Goal: Communication & Community: Answer question/provide support

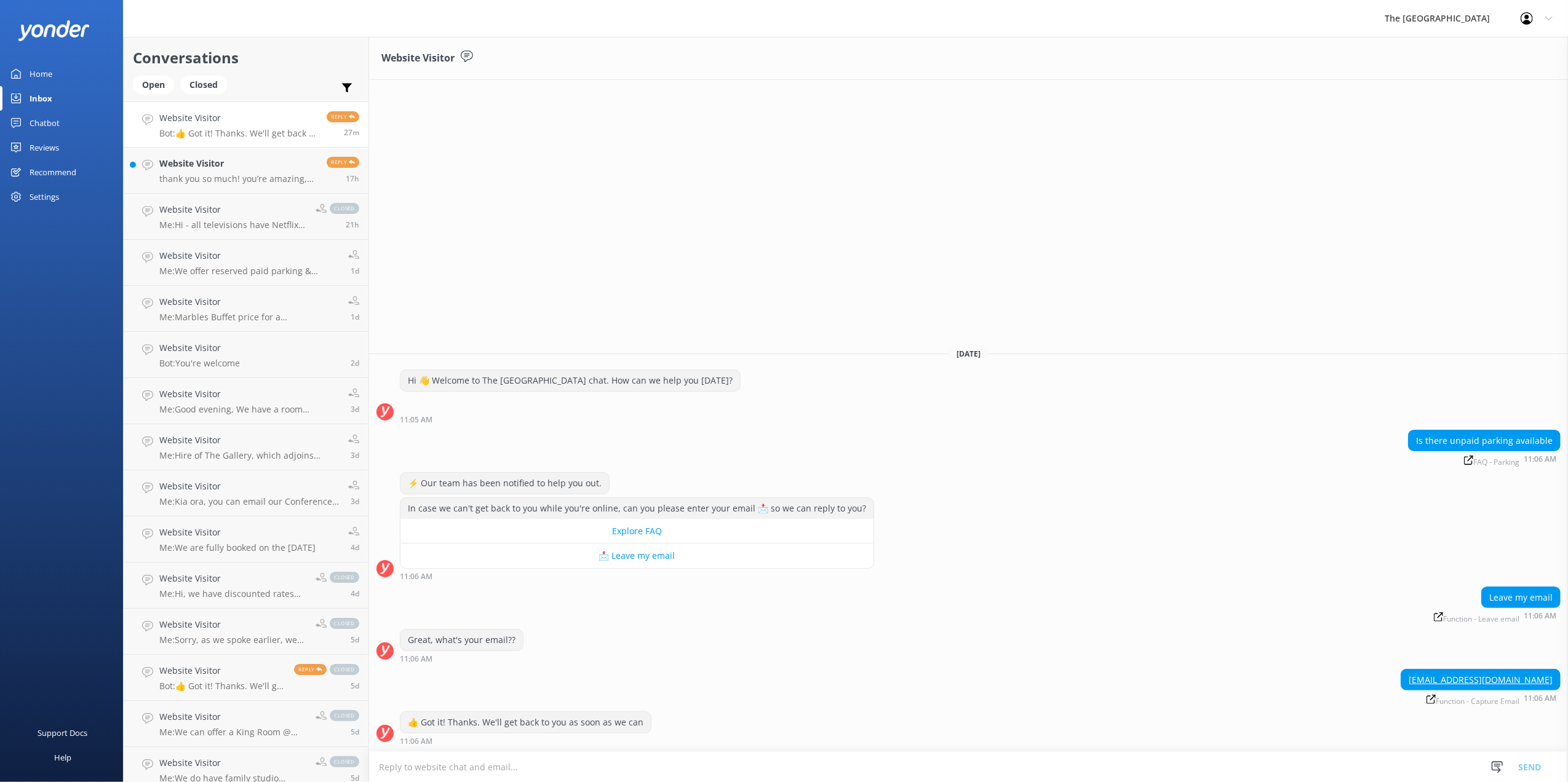
click at [491, 770] on textarea at bounding box center [968, 767] width 1199 height 30
paste textarea "Greetings, We offer reserved paid parking & limited paid EV charging stations a…"
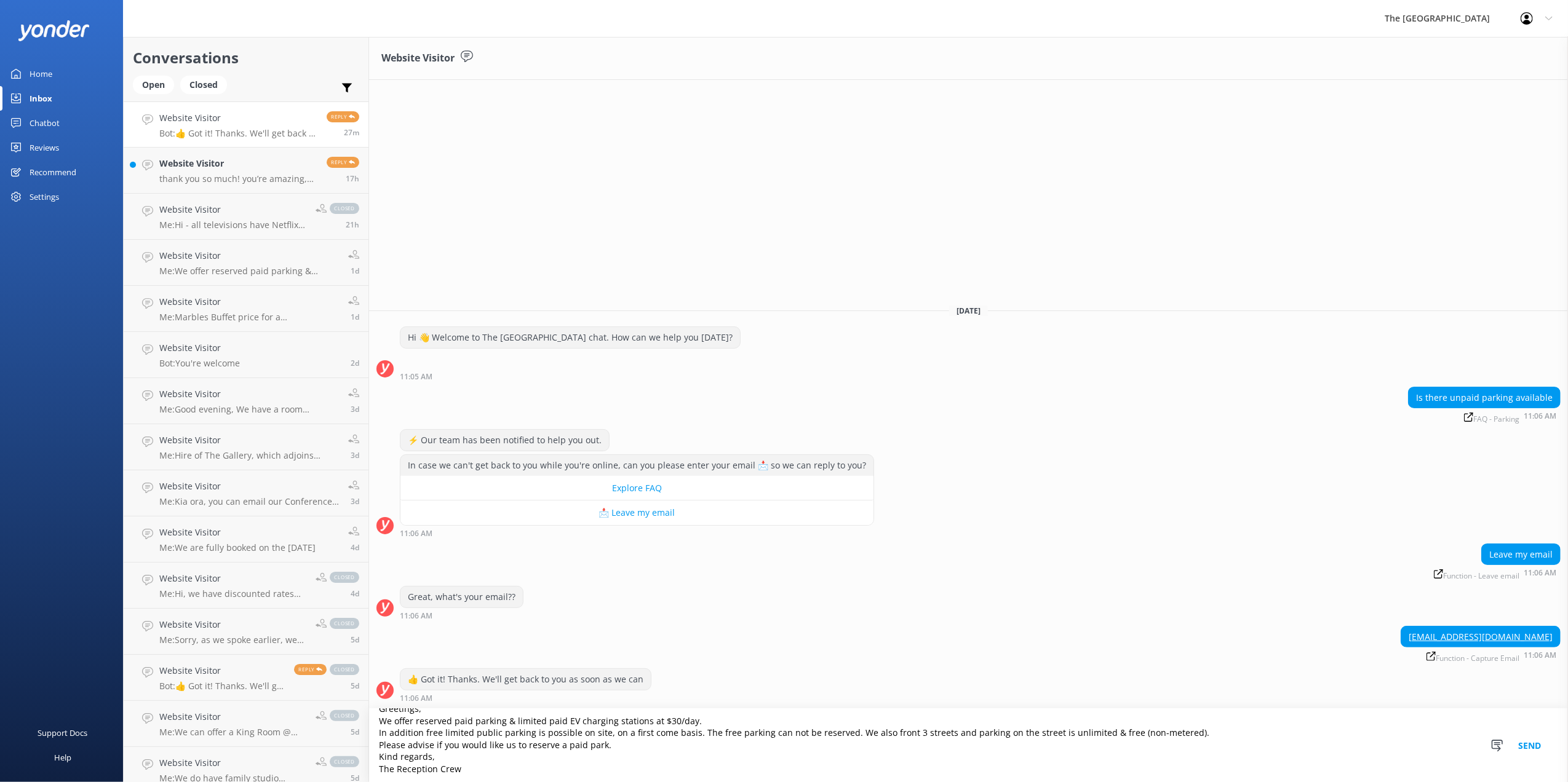
scroll to position [17, 0]
type textarea "Greetings, We offer reserved paid parking & limited paid EV charging stations a…"
click at [1524, 746] on button "Send" at bounding box center [1529, 745] width 46 height 73
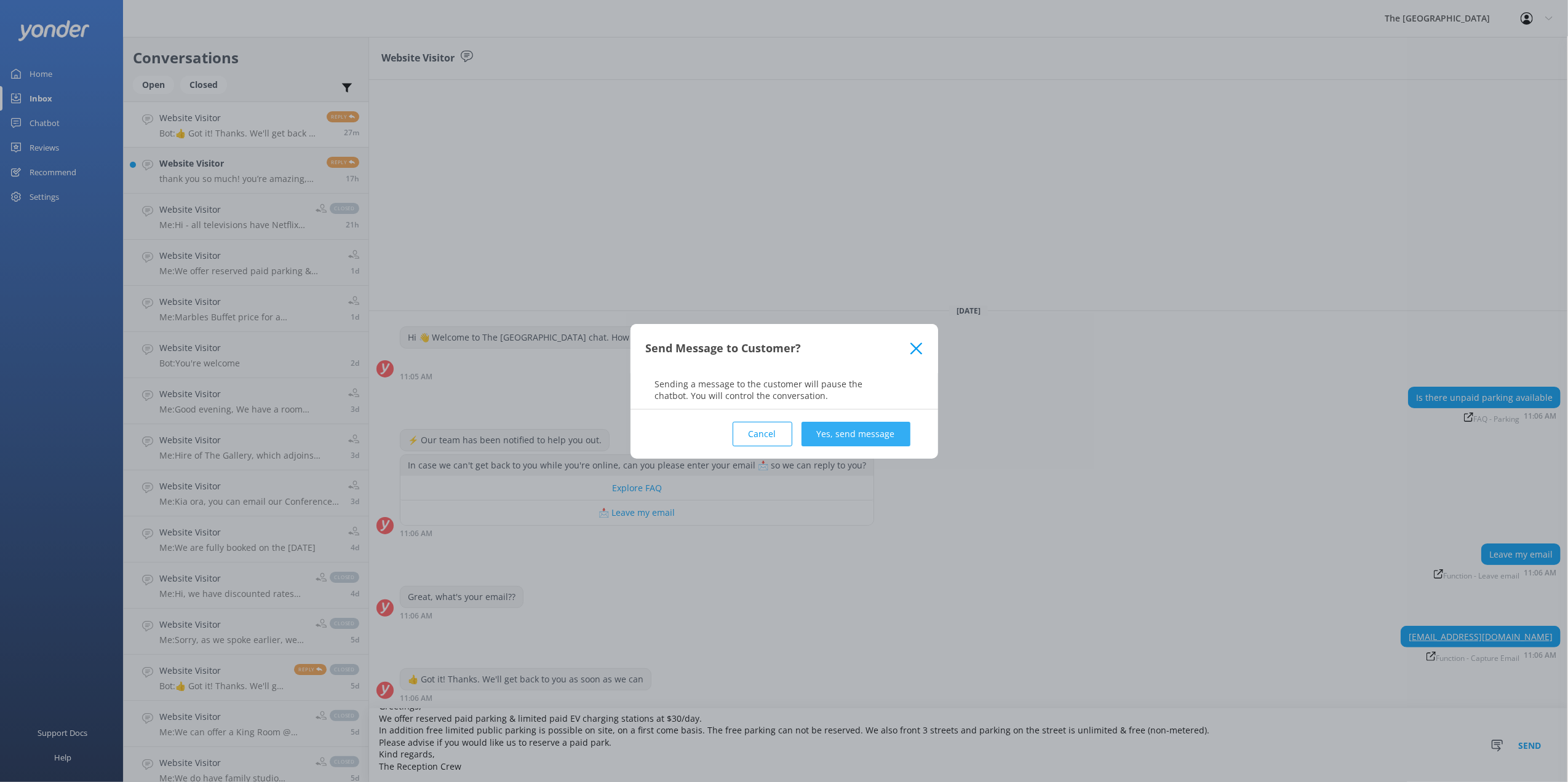
click at [834, 438] on button "Yes, send message" at bounding box center [855, 434] width 109 height 24
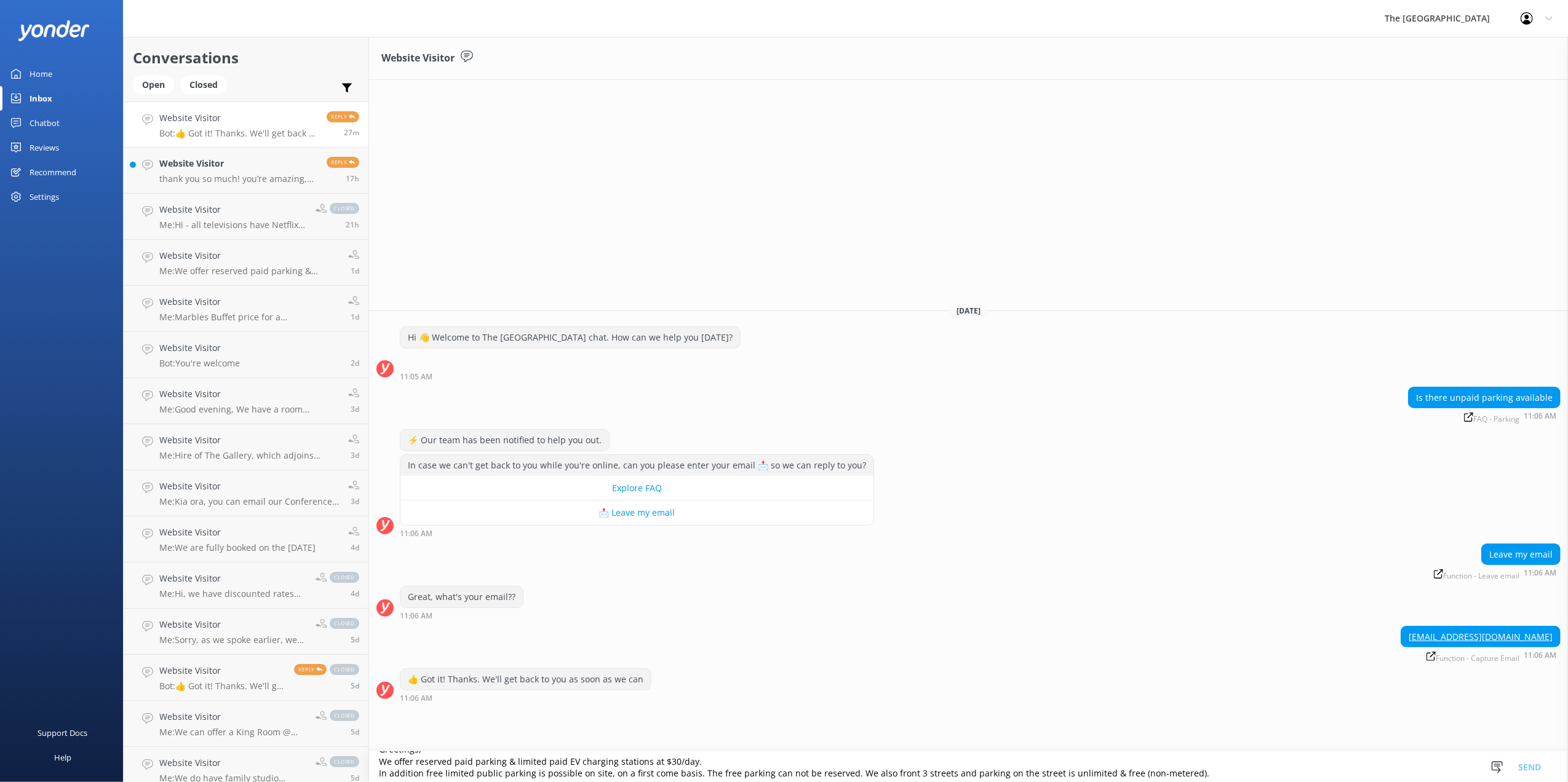
scroll to position [0, 0]
